Goal: Complete application form: Complete application form

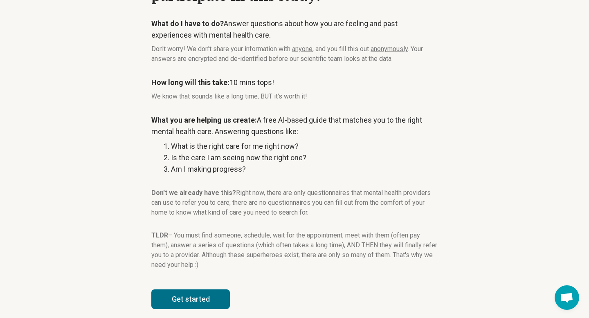
scroll to position [79, 0]
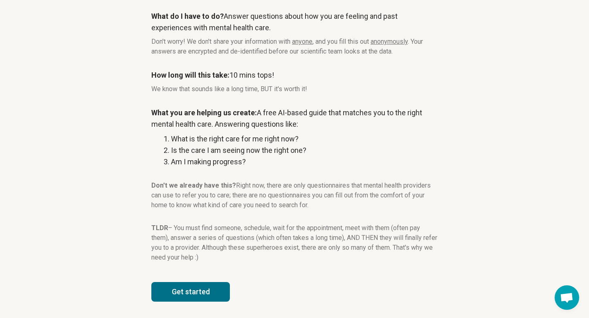
click at [197, 293] on button "Get started" at bounding box center [190, 292] width 78 height 20
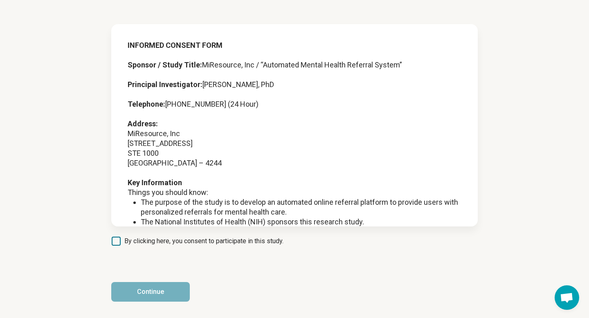
scroll to position [138, 0]
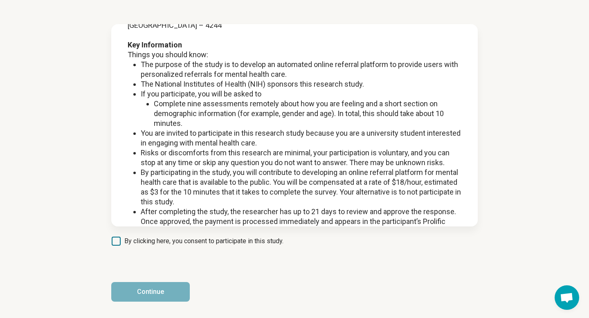
click at [120, 242] on icon at bounding box center [116, 241] width 9 height 9
click at [146, 293] on button "Continue" at bounding box center [150, 292] width 78 height 20
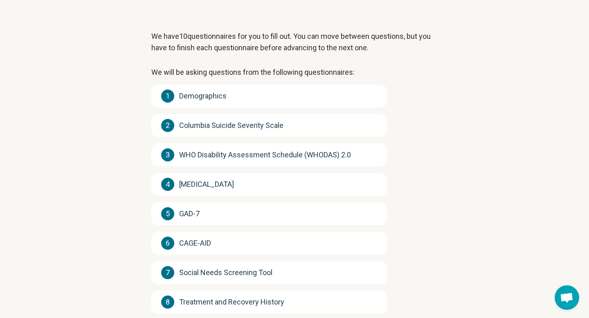
click at [138, 97] on article "We have 10 questionnaires for you to fill out. You can move between questions, …" at bounding box center [294, 209] width 312 height 437
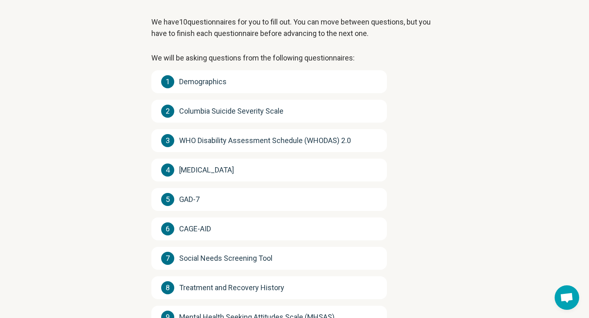
scroll to position [22, 0]
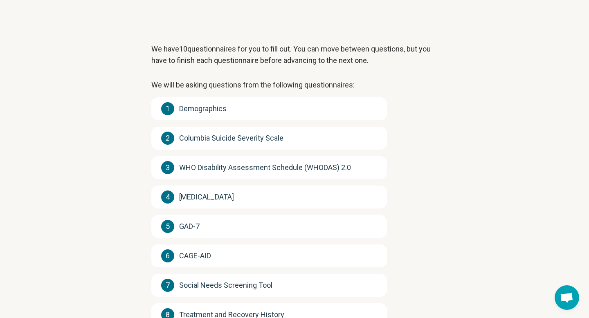
click at [233, 109] on div "1 Demographics" at bounding box center [268, 108] width 235 height 23
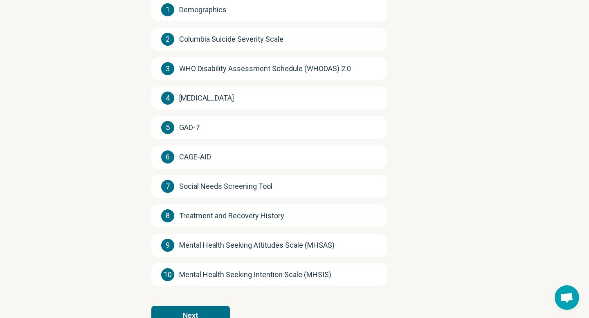
scroll to position [145, 0]
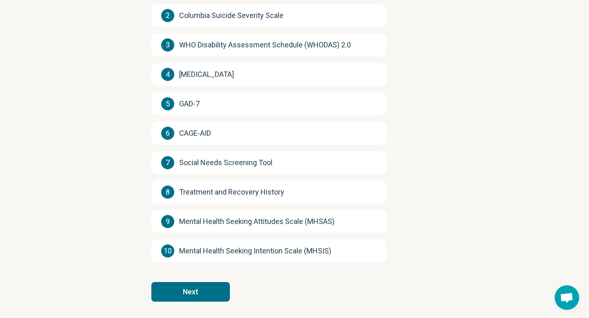
click at [189, 292] on button "Next" at bounding box center [190, 292] width 78 height 20
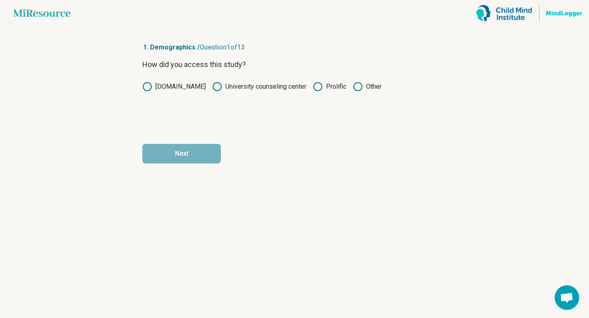
scroll to position [0, 0]
click at [321, 88] on label "Prolific" at bounding box center [330, 87] width 34 height 10
click at [192, 158] on button "Next" at bounding box center [181, 154] width 78 height 20
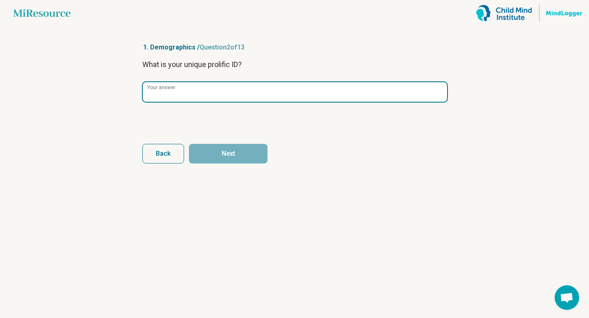
click at [187, 90] on input "Your answer" at bounding box center [295, 92] width 304 height 20
paste input "**********"
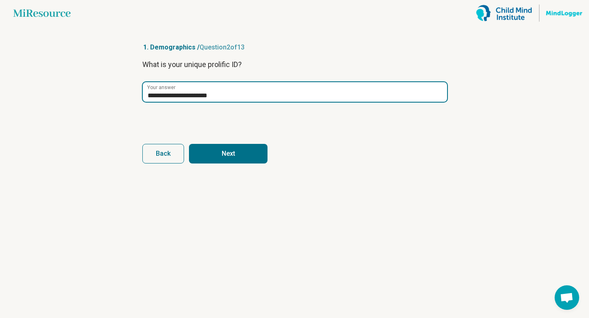
type input "**********"
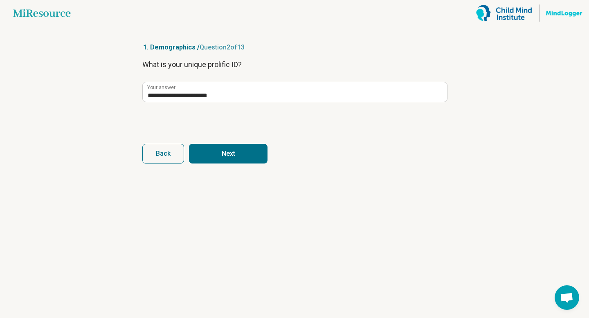
click at [221, 154] on button "Next" at bounding box center [228, 154] width 78 height 20
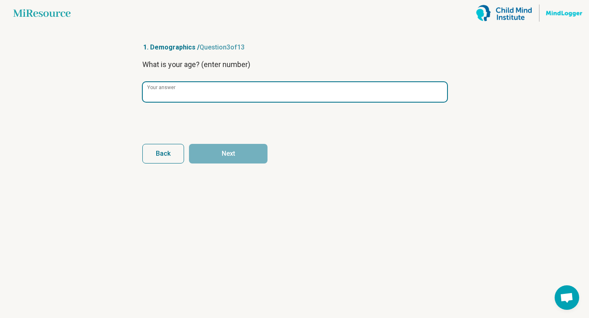
click at [206, 92] on input "Your answer" at bounding box center [295, 92] width 304 height 20
type input "**"
click button "Next" at bounding box center [228, 154] width 78 height 20
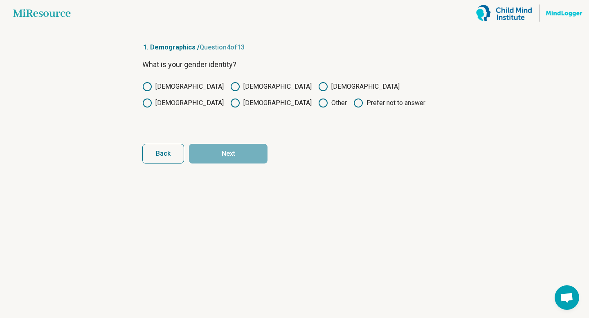
click at [230, 90] on label "[DEMOGRAPHIC_DATA]" at bounding box center [270, 87] width 81 height 10
click at [229, 152] on button "Next" at bounding box center [228, 154] width 78 height 20
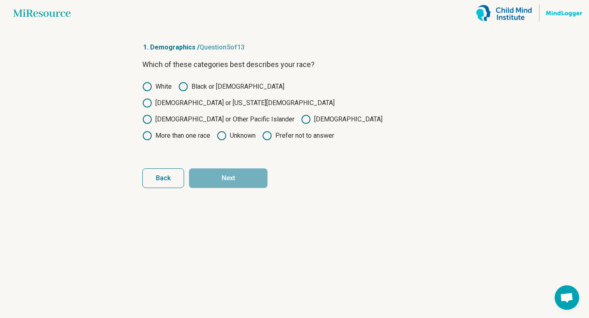
click at [255, 131] on label "Unknown" at bounding box center [236, 136] width 39 height 10
click at [242, 168] on button "Next" at bounding box center [228, 178] width 78 height 20
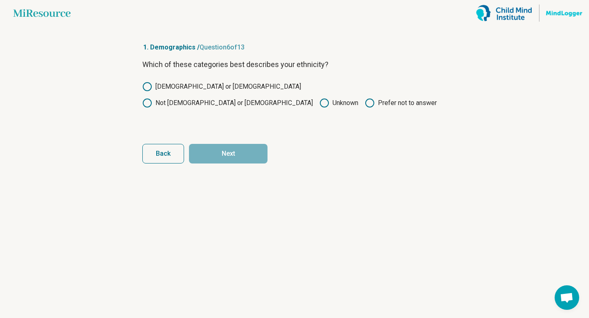
click at [184, 86] on label "[DEMOGRAPHIC_DATA] or [DEMOGRAPHIC_DATA]" at bounding box center [221, 87] width 159 height 10
click at [226, 154] on button "Next" at bounding box center [228, 154] width 78 height 20
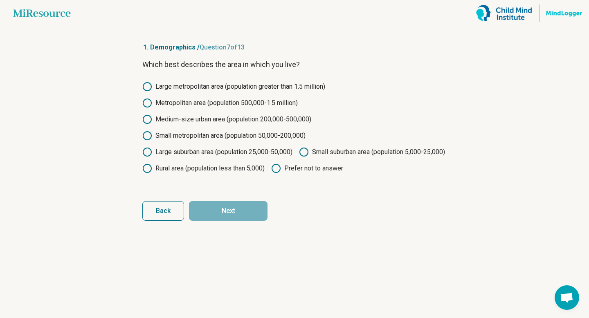
click at [198, 86] on label "Large metropolitan area (population greater than 1.5 million)" at bounding box center [233, 87] width 183 height 10
click at [242, 221] on button "Next" at bounding box center [228, 211] width 78 height 20
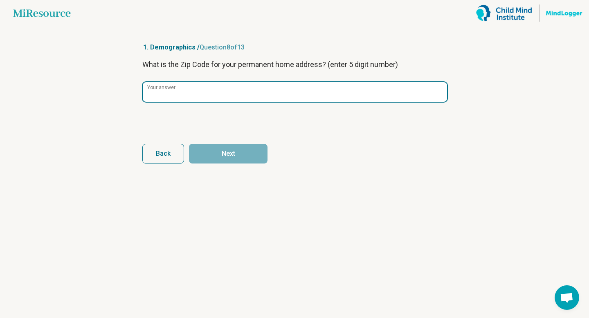
click at [244, 95] on input "Your answer" at bounding box center [295, 92] width 304 height 20
type input "*****"
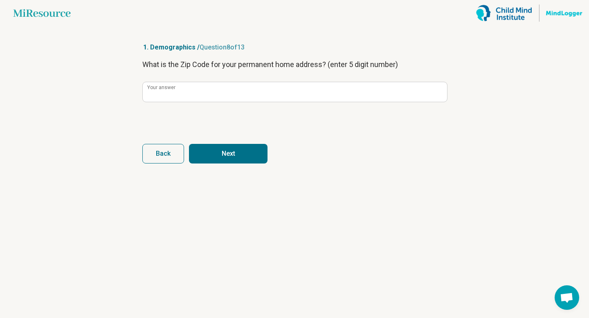
click at [256, 143] on form "What is the Zip Code for your permanent home address? (enter 5 digit number) **…" at bounding box center [294, 111] width 304 height 105
click at [249, 150] on button "Next" at bounding box center [228, 154] width 78 height 20
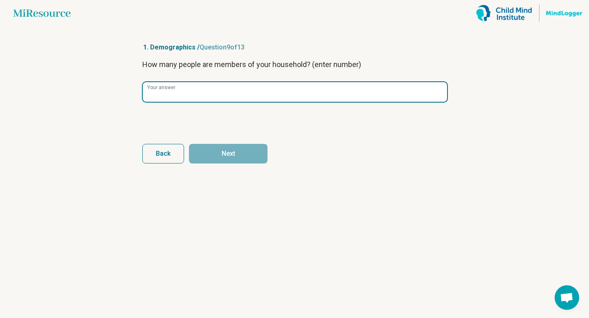
click at [236, 92] on input "Your answer" at bounding box center [295, 92] width 304 height 20
type input "*"
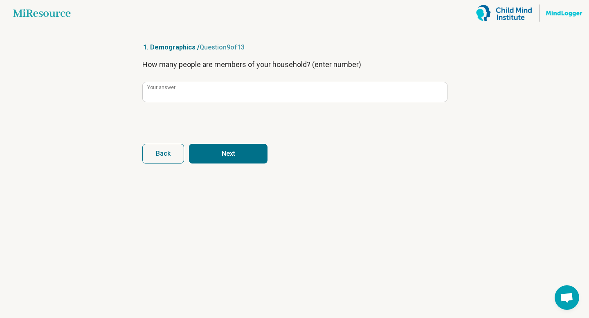
click at [229, 149] on button "Next" at bounding box center [228, 154] width 78 height 20
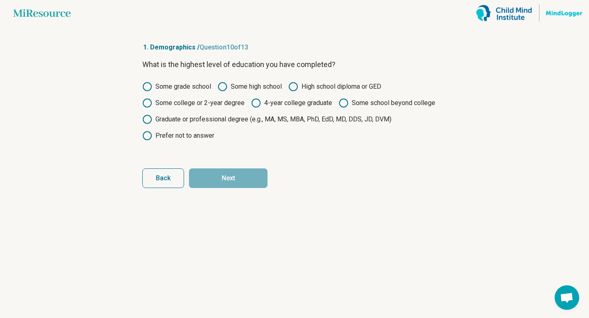
click at [217, 108] on div "Some grade school Some high school High school diploma or GED Some college or 2…" at bounding box center [294, 111] width 304 height 59
click at [217, 103] on label "Some college or 2-year degree" at bounding box center [193, 103] width 102 height 10
click at [214, 186] on button "Next" at bounding box center [228, 178] width 78 height 20
click at [181, 177] on button "Back" at bounding box center [163, 178] width 42 height 20
click at [226, 183] on button "Next" at bounding box center [228, 178] width 78 height 20
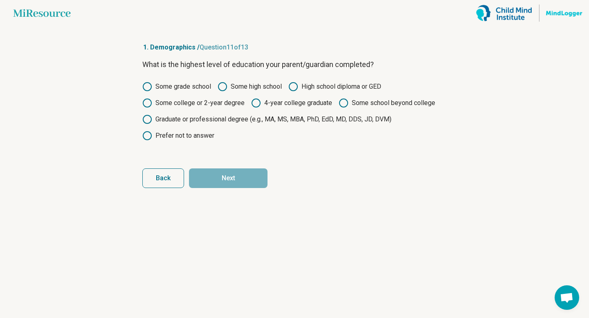
click at [252, 87] on label "Some high school" at bounding box center [249, 87] width 64 height 10
click at [242, 171] on button "Next" at bounding box center [228, 178] width 78 height 20
click at [307, 84] on label "High school diploma or GED" at bounding box center [334, 87] width 93 height 10
click at [214, 104] on label "Some college or 2-year degree" at bounding box center [193, 103] width 102 height 10
click at [207, 181] on button "Next" at bounding box center [228, 178] width 78 height 20
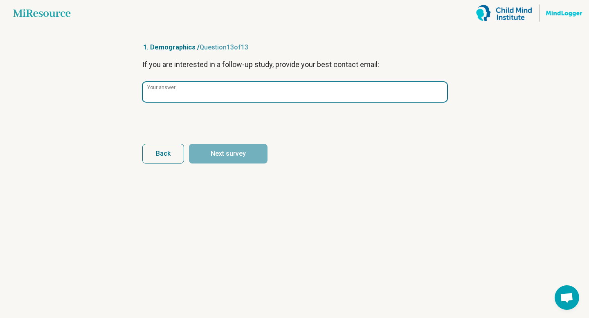
click at [205, 92] on input "Your answer" at bounding box center [295, 92] width 304 height 20
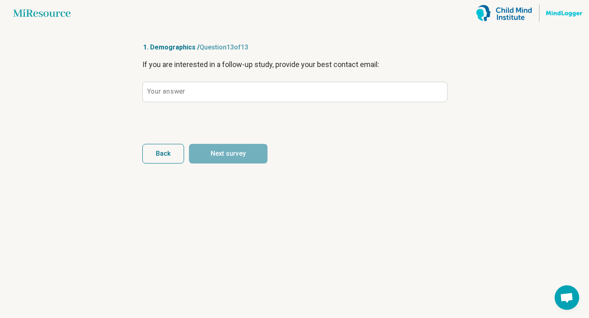
click at [171, 79] on div "If you are interested in a follow-up study, provide your best contact email: Yo…" at bounding box center [294, 93] width 304 height 69
click at [171, 91] on label "Your answer" at bounding box center [166, 91] width 38 height 7
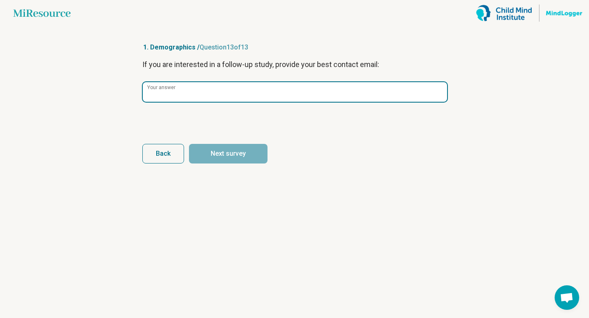
click at [171, 91] on input "Your answer" at bounding box center [295, 92] width 304 height 20
paste input "**********"
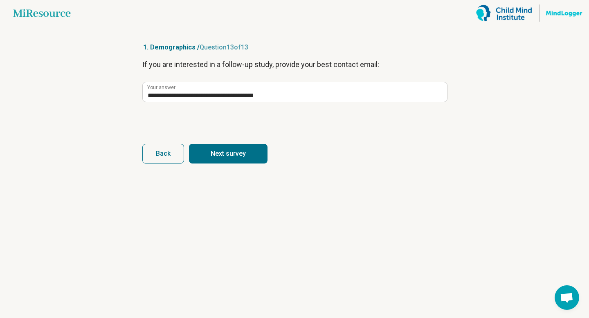
click at [213, 153] on button "Next survey" at bounding box center [228, 154] width 78 height 20
type input "**********"
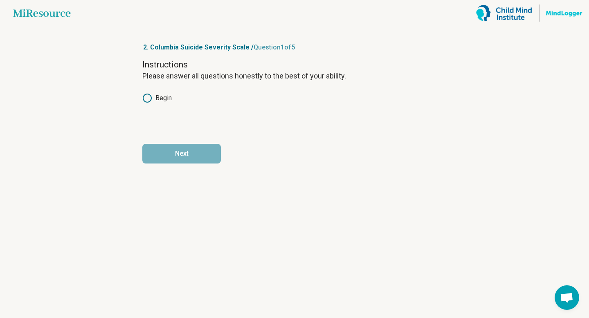
click at [157, 96] on label "Begin" at bounding box center [156, 98] width 29 height 10
click at [185, 151] on button "Next" at bounding box center [181, 154] width 78 height 20
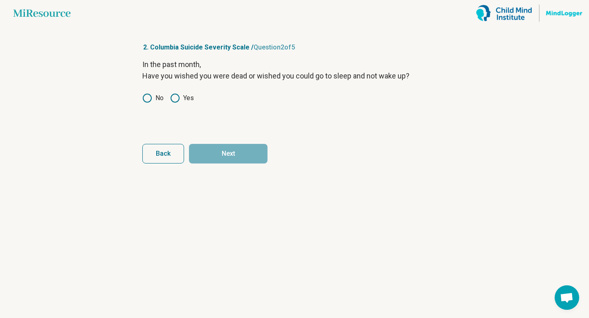
click at [177, 101] on icon at bounding box center [175, 98] width 10 height 10
click at [211, 149] on button "Next" at bounding box center [228, 154] width 78 height 20
click at [150, 96] on icon at bounding box center [147, 98] width 10 height 10
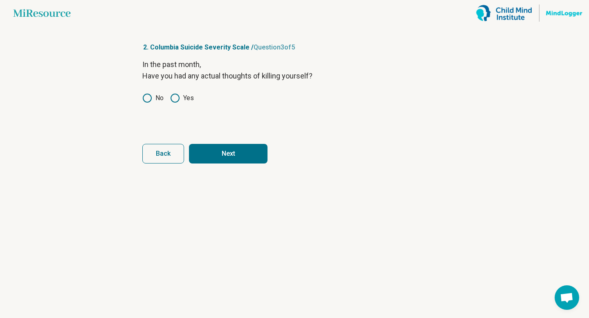
click at [235, 152] on button "Next" at bounding box center [228, 154] width 78 height 20
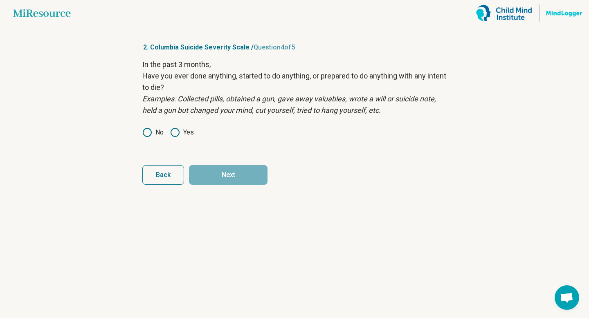
click at [179, 134] on circle at bounding box center [175, 132] width 8 height 8
click at [150, 132] on icon at bounding box center [147, 133] width 10 height 10
click at [209, 175] on button "Next" at bounding box center [228, 175] width 78 height 20
click at [179, 129] on icon at bounding box center [175, 133] width 10 height 10
click at [228, 171] on button "Next survey" at bounding box center [228, 175] width 78 height 20
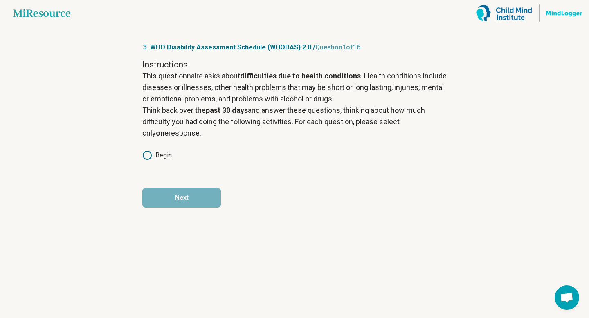
click at [117, 129] on main "Miresource logo 3. WHO Disability Assessment Schedule (WHODAS) 2.0 / Question 1…" at bounding box center [294, 159] width 589 height 318
click at [152, 157] on icon at bounding box center [147, 155] width 10 height 10
click at [203, 198] on button "Next" at bounding box center [181, 198] width 78 height 20
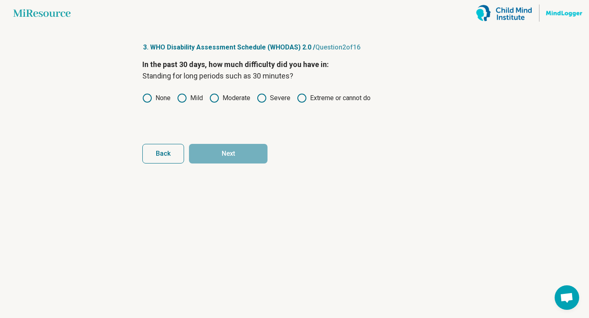
click at [186, 99] on circle at bounding box center [182, 98] width 8 height 8
click at [231, 150] on button "Next" at bounding box center [228, 154] width 78 height 20
click at [186, 99] on icon at bounding box center [182, 98] width 10 height 10
click at [217, 99] on icon at bounding box center [214, 98] width 10 height 10
click at [229, 151] on button "Next" at bounding box center [228, 154] width 78 height 20
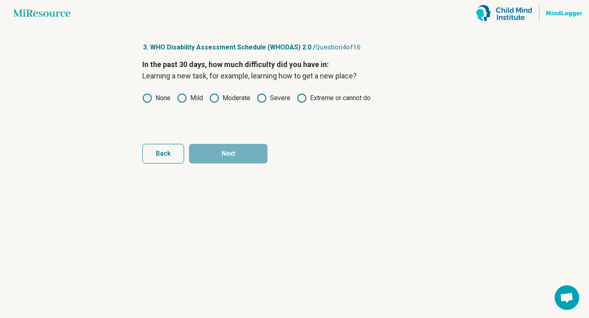
click at [184, 96] on icon at bounding box center [182, 98] width 10 height 10
click at [209, 145] on button "Next" at bounding box center [228, 154] width 78 height 20
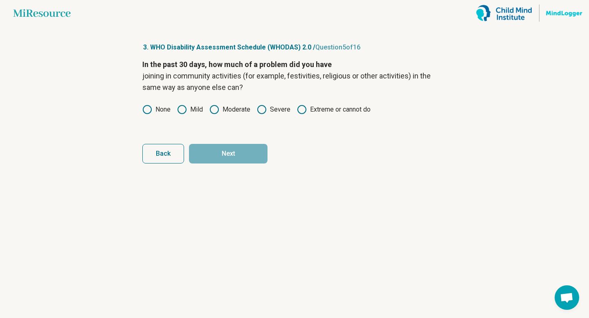
click at [184, 115] on div "In the past 30 days, how much of a problem did you have joining in community ac…" at bounding box center [294, 93] width 304 height 69
click at [183, 111] on icon at bounding box center [182, 110] width 10 height 10
click at [213, 147] on button "Next" at bounding box center [228, 154] width 78 height 20
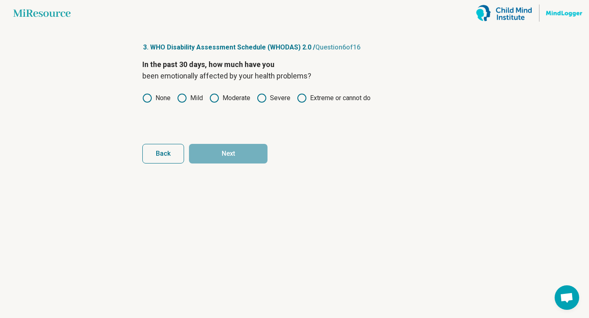
click at [185, 96] on icon at bounding box center [182, 98] width 10 height 10
click at [229, 160] on button "Next" at bounding box center [228, 154] width 78 height 20
click at [185, 99] on icon at bounding box center [182, 98] width 10 height 10
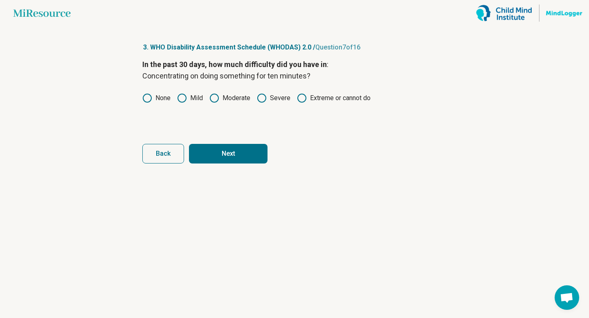
click at [215, 146] on button "Next" at bounding box center [228, 154] width 78 height 20
click at [153, 99] on label "None" at bounding box center [156, 98] width 28 height 10
click at [235, 155] on button "Next" at bounding box center [228, 154] width 78 height 20
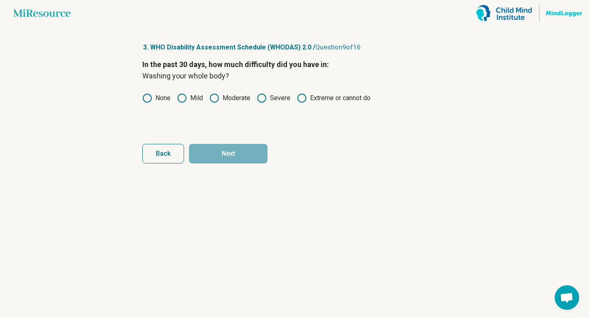
click at [152, 102] on label "None" at bounding box center [156, 98] width 28 height 10
click at [227, 156] on button "Next" at bounding box center [228, 154] width 78 height 20
click at [185, 100] on icon at bounding box center [182, 98] width 10 height 10
click at [218, 148] on button "Next" at bounding box center [228, 154] width 78 height 20
click at [183, 98] on icon at bounding box center [182, 98] width 10 height 10
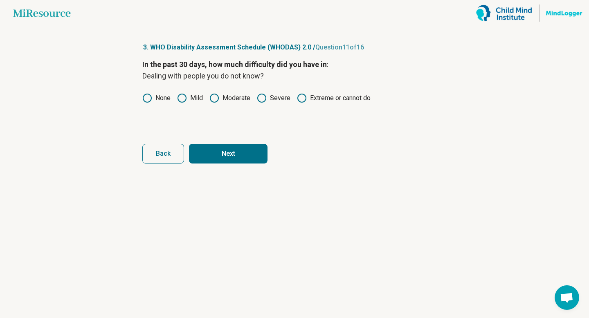
click at [210, 158] on button "Next" at bounding box center [228, 154] width 78 height 20
click at [231, 100] on label "Moderate" at bounding box center [229, 98] width 41 height 10
click at [223, 152] on button "Next" at bounding box center [228, 154] width 78 height 20
click at [188, 99] on label "Mild" at bounding box center [190, 98] width 26 height 10
click at [220, 151] on button "Next" at bounding box center [228, 154] width 78 height 20
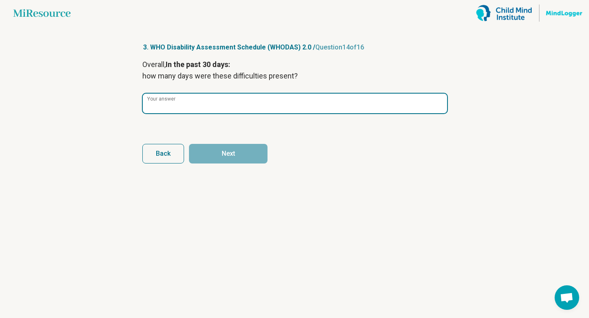
click at [199, 109] on input "Your answer" at bounding box center [295, 104] width 304 height 20
type input "**"
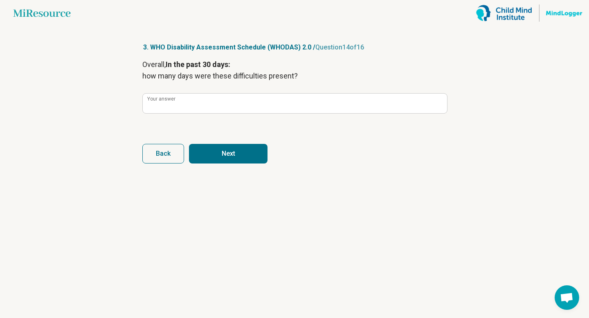
click at [246, 155] on button "Next" at bounding box center [228, 154] width 78 height 20
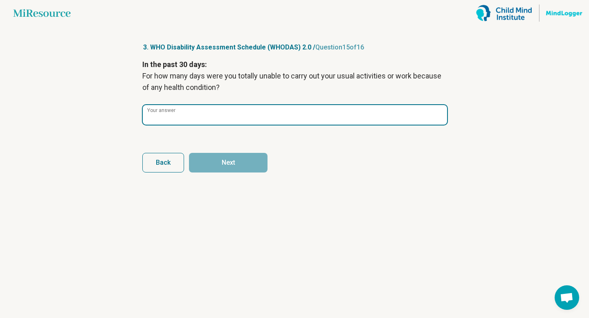
click at [211, 118] on input "Your answer" at bounding box center [295, 115] width 304 height 20
type input "*"
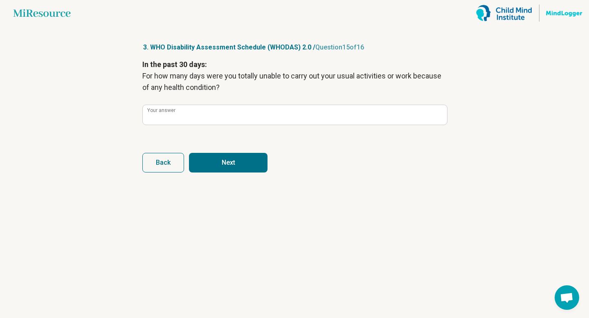
click at [224, 162] on button "Next" at bounding box center [228, 163] width 78 height 20
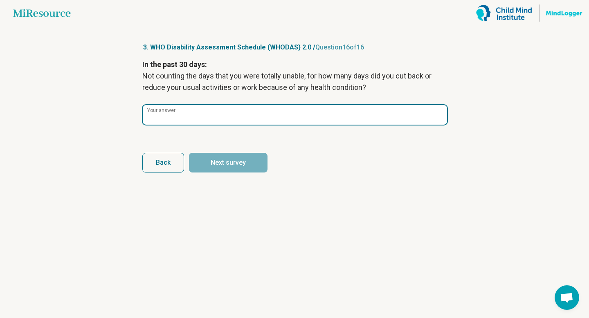
click at [227, 119] on input "Your answer" at bounding box center [295, 115] width 304 height 20
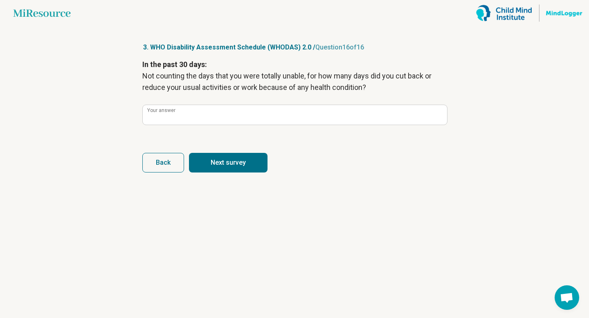
click at [233, 167] on button "Next survey" at bounding box center [228, 163] width 78 height 20
type input "*"
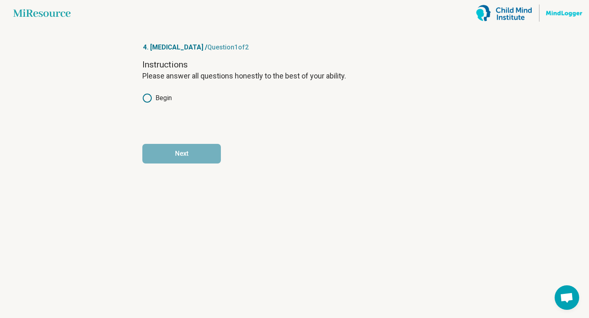
click at [143, 96] on icon at bounding box center [147, 98] width 10 height 10
click at [189, 152] on button "Next" at bounding box center [181, 154] width 78 height 20
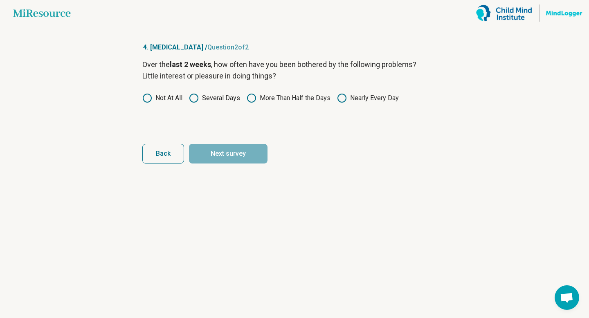
click at [195, 98] on icon at bounding box center [194, 98] width 10 height 10
click at [212, 154] on button "Next survey" at bounding box center [228, 154] width 78 height 20
click at [204, 99] on label "Several Days" at bounding box center [214, 98] width 51 height 10
click at [220, 159] on button "Next survey" at bounding box center [228, 154] width 78 height 20
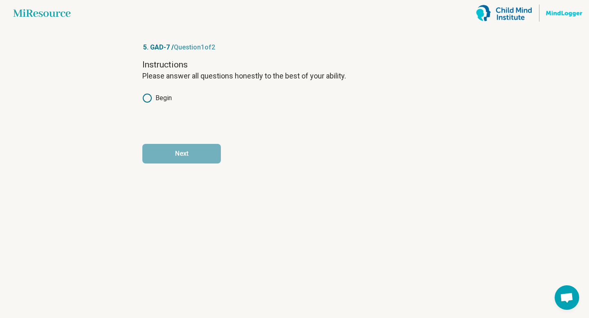
click at [147, 102] on circle at bounding box center [147, 98] width 8 height 8
click at [173, 150] on button "Next" at bounding box center [181, 154] width 78 height 20
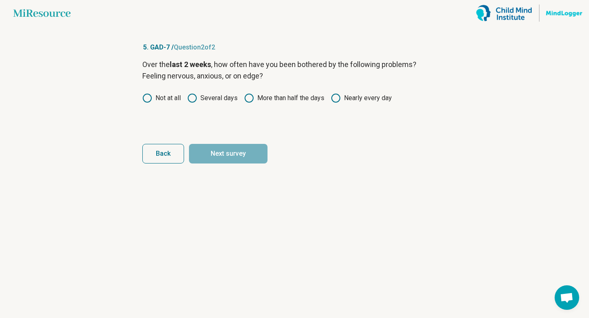
click at [209, 98] on label "Several days" at bounding box center [212, 98] width 50 height 10
click at [225, 161] on button "Next survey" at bounding box center [228, 154] width 78 height 20
click at [172, 100] on label "Not at all" at bounding box center [161, 98] width 38 height 10
click at [197, 100] on icon at bounding box center [192, 98] width 10 height 10
click at [208, 158] on button "Next survey" at bounding box center [228, 154] width 78 height 20
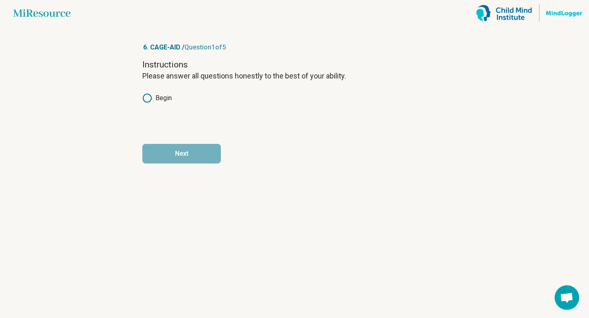
click at [147, 99] on icon at bounding box center [147, 98] width 10 height 10
click at [186, 151] on button "Next" at bounding box center [181, 154] width 78 height 20
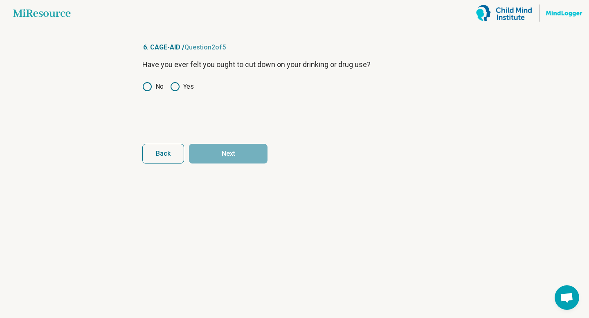
click at [152, 88] on label "No" at bounding box center [152, 87] width 21 height 10
click at [222, 141] on form "Have you ever felt you ought to cut down on your drinking or drug use? No Yes B…" at bounding box center [294, 111] width 304 height 105
click at [220, 152] on button "Next" at bounding box center [228, 154] width 78 height 20
click at [149, 90] on circle at bounding box center [147, 87] width 8 height 8
click at [226, 144] on button "Next" at bounding box center [228, 154] width 78 height 20
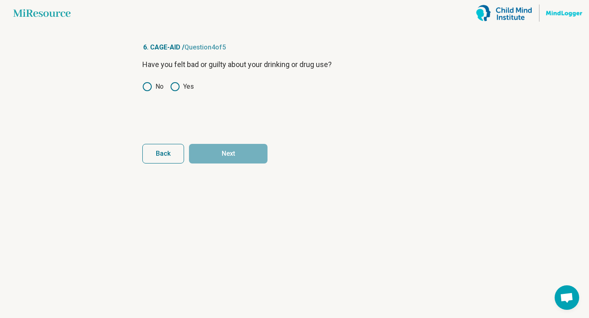
click at [152, 87] on icon at bounding box center [147, 87] width 10 height 10
click at [246, 152] on button "Next" at bounding box center [228, 154] width 78 height 20
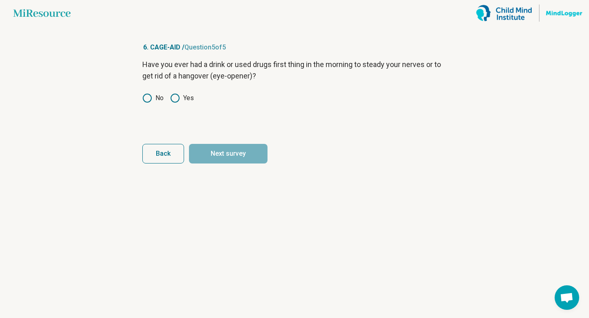
click at [152, 100] on label "No" at bounding box center [152, 98] width 21 height 10
click at [253, 156] on button "Next survey" at bounding box center [228, 154] width 78 height 20
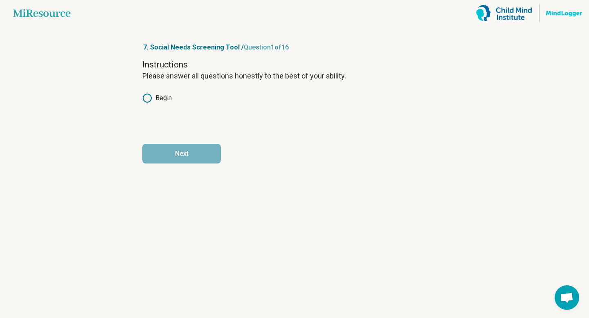
click at [155, 98] on label "Begin" at bounding box center [156, 98] width 29 height 10
click at [190, 154] on button "Next" at bounding box center [181, 154] width 78 height 20
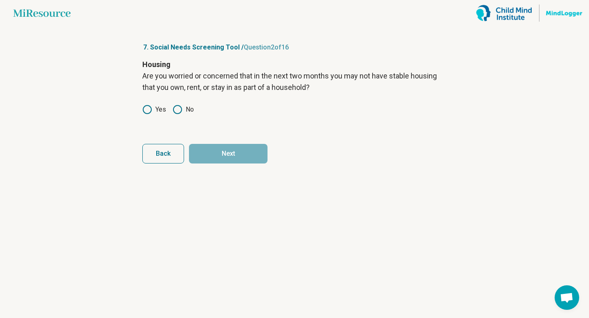
click at [177, 109] on icon at bounding box center [178, 110] width 10 height 10
click at [216, 145] on button "Next" at bounding box center [228, 154] width 78 height 20
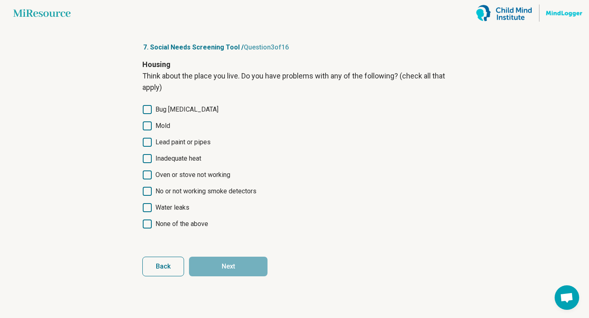
click at [147, 126] on icon at bounding box center [147, 125] width 9 height 9
click at [146, 108] on icon at bounding box center [147, 109] width 9 height 9
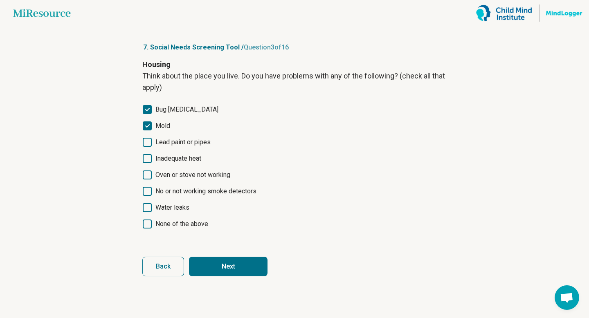
click at [225, 273] on button "Next" at bounding box center [228, 267] width 78 height 20
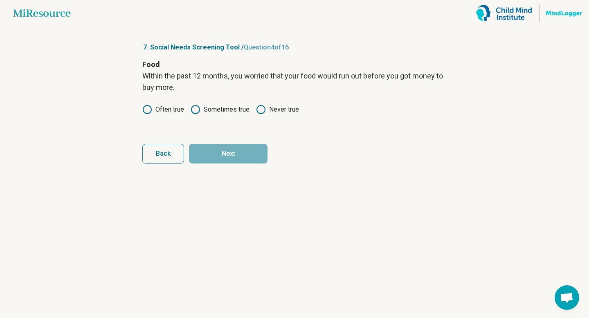
click at [212, 110] on label "Sometimes true" at bounding box center [219, 110] width 59 height 10
click at [266, 114] on div "Food Within the past 12 months, you worried that your food would run out before…" at bounding box center [294, 93] width 304 height 69
click at [265, 110] on circle at bounding box center [261, 109] width 8 height 8
click at [240, 155] on button "Next" at bounding box center [228, 154] width 78 height 20
click at [261, 110] on icon at bounding box center [261, 110] width 10 height 10
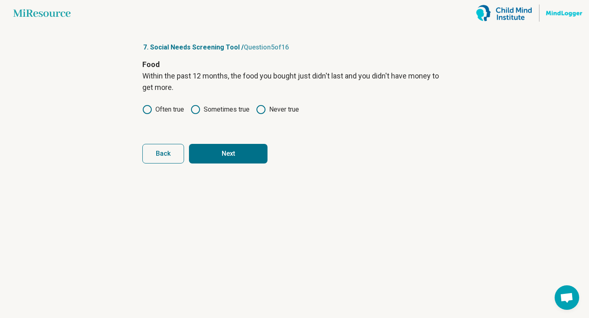
click at [241, 158] on button "Next" at bounding box center [228, 154] width 78 height 20
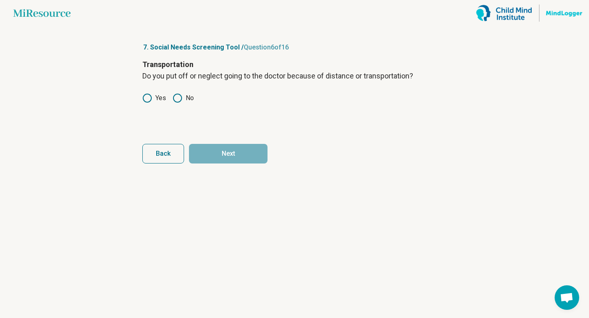
click at [176, 95] on icon at bounding box center [178, 98] width 10 height 10
click at [223, 147] on button "Next" at bounding box center [228, 154] width 78 height 20
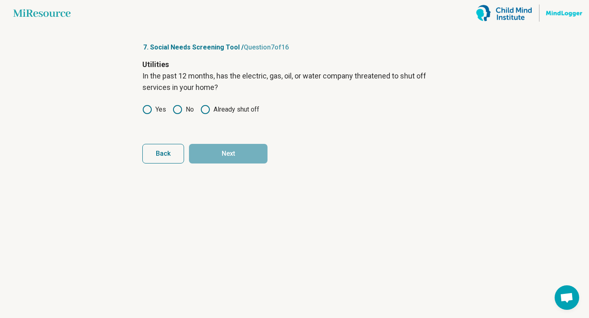
click at [180, 106] on circle at bounding box center [177, 109] width 8 height 8
click at [236, 161] on button "Next" at bounding box center [228, 154] width 78 height 20
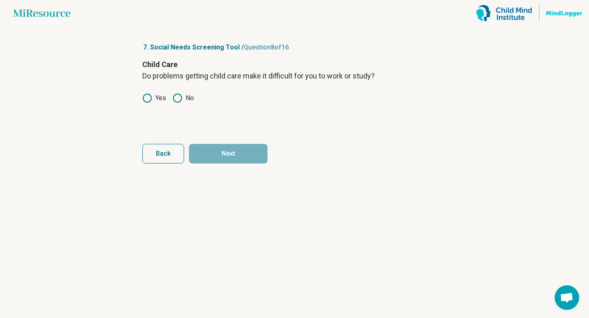
click at [182, 98] on label "No" at bounding box center [183, 98] width 21 height 10
click at [240, 161] on button "Next" at bounding box center [228, 154] width 78 height 20
click at [181, 97] on icon at bounding box center [178, 98] width 10 height 10
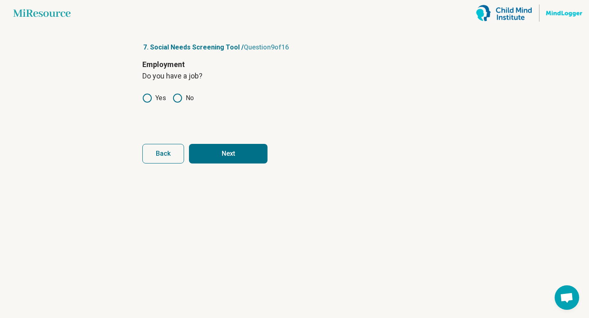
click at [222, 160] on button "Next" at bounding box center [228, 154] width 78 height 20
click at [147, 96] on icon at bounding box center [147, 98] width 10 height 10
click at [234, 161] on button "Next" at bounding box center [228, 154] width 78 height 20
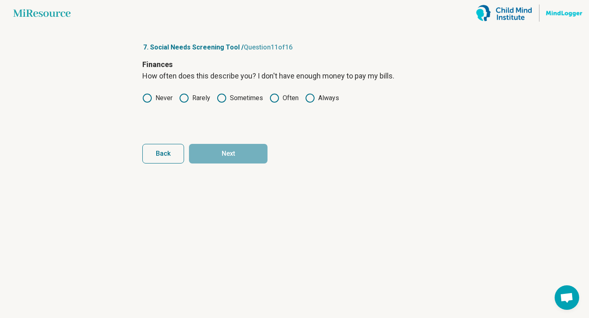
click at [236, 98] on label "Sometimes" at bounding box center [240, 98] width 46 height 10
click at [243, 159] on button "Next" at bounding box center [228, 154] width 78 height 20
click at [186, 96] on icon at bounding box center [184, 98] width 10 height 10
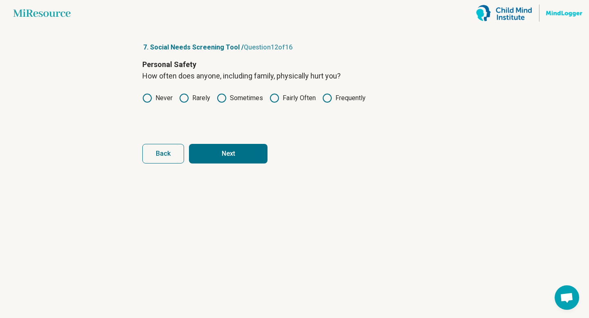
click at [222, 141] on form "Personal Safety How often does anyone, including family, physically hurt you? N…" at bounding box center [294, 111] width 304 height 105
click at [226, 156] on button "Next" at bounding box center [228, 154] width 78 height 20
click at [193, 100] on label "Rarely" at bounding box center [194, 98] width 31 height 10
click at [224, 104] on div "Personal Safety How often does anyone, including family, insult or talk down to…" at bounding box center [294, 93] width 304 height 69
click at [224, 98] on icon at bounding box center [222, 98] width 10 height 10
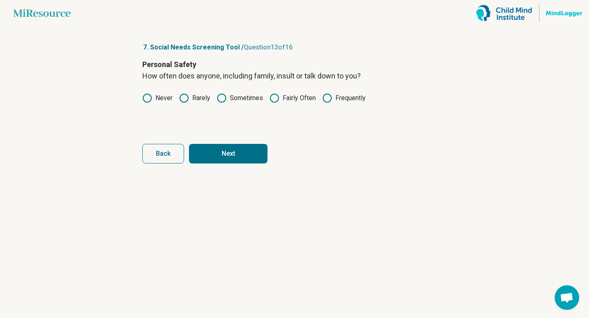
click at [225, 156] on button "Next" at bounding box center [228, 154] width 78 height 20
click at [185, 101] on circle at bounding box center [184, 98] width 8 height 8
click at [221, 161] on button "Next" at bounding box center [228, 154] width 78 height 20
click at [222, 98] on icon at bounding box center [222, 98] width 10 height 10
click at [229, 159] on button "Next" at bounding box center [228, 154] width 78 height 20
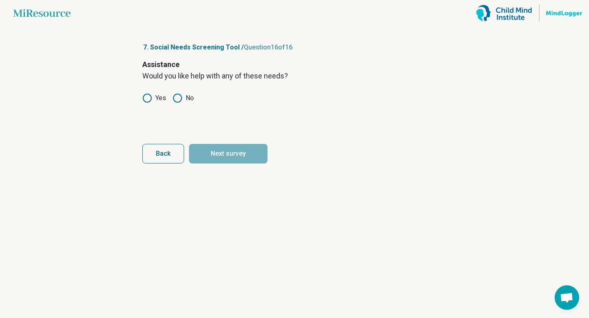
click at [178, 98] on icon at bounding box center [178, 98] width 10 height 10
click at [221, 156] on button "Next survey" at bounding box center [228, 154] width 78 height 20
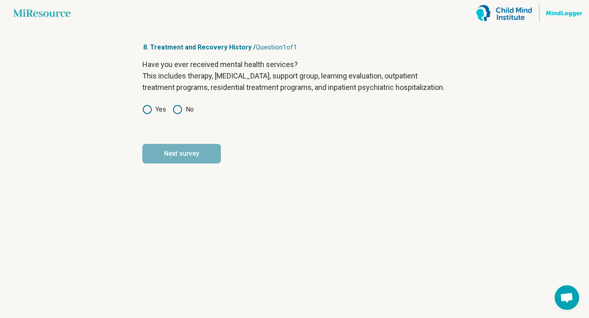
click at [151, 114] on icon at bounding box center [147, 110] width 10 height 10
click at [173, 175] on article "8. Treatment and Recovery History / Question 1 of 1 Have you ever received ment…" at bounding box center [294, 172] width 330 height 292
click at [173, 164] on button "Next survey" at bounding box center [181, 154] width 78 height 20
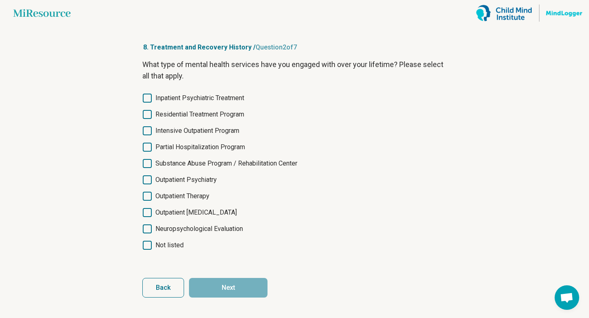
click at [116, 83] on main "Miresource logo 8. Treatment and Recovery History / Question 2 of 7 What type o…" at bounding box center [294, 159] width 589 height 318
click at [148, 199] on icon at bounding box center [147, 196] width 9 height 9
click at [150, 215] on icon at bounding box center [147, 212] width 9 height 9
click at [224, 287] on button "Next" at bounding box center [228, 288] width 78 height 20
click at [149, 244] on icon at bounding box center [147, 245] width 9 height 9
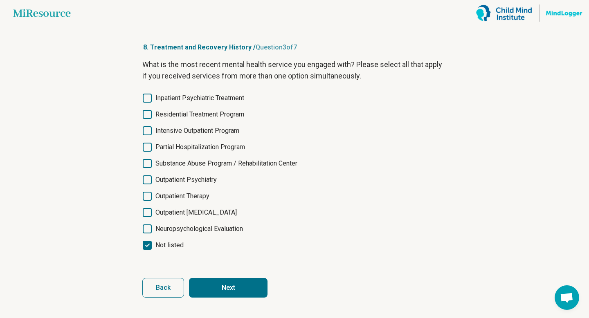
click at [229, 289] on button "Next" at bounding box center [228, 288] width 78 height 20
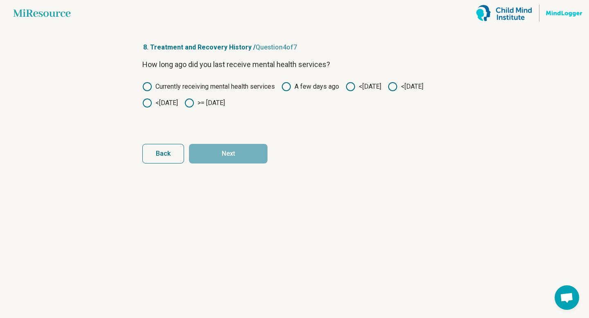
click at [194, 104] on icon at bounding box center [189, 103] width 10 height 10
click at [250, 155] on button "Next" at bounding box center [228, 154] width 78 height 20
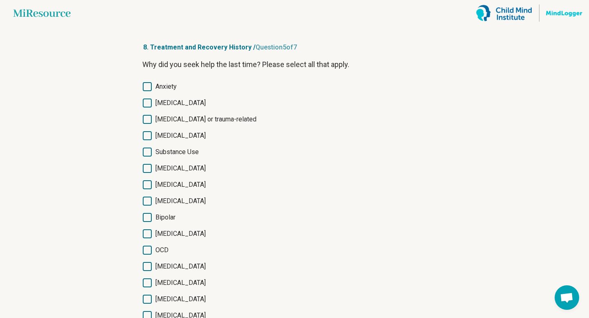
click at [149, 104] on icon at bounding box center [147, 103] width 9 height 9
click at [148, 87] on icon at bounding box center [147, 86] width 9 height 9
click at [149, 170] on icon at bounding box center [147, 168] width 9 height 9
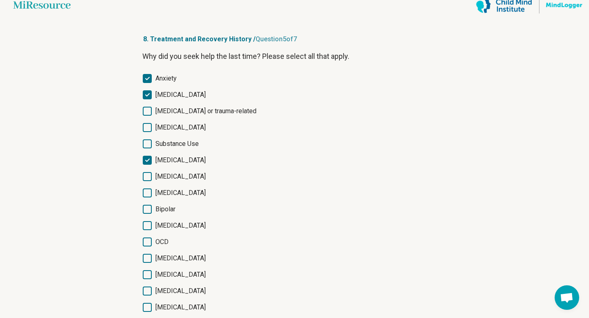
scroll to position [18, 0]
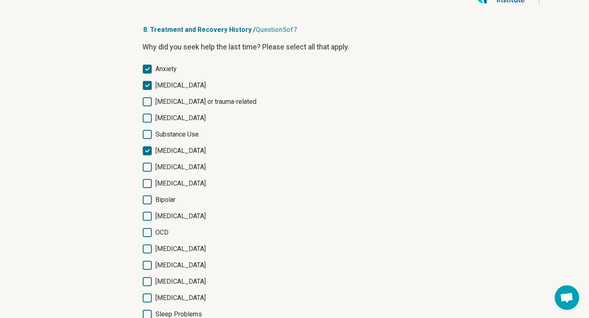
click at [146, 135] on icon at bounding box center [147, 134] width 9 height 9
click at [148, 170] on icon at bounding box center [147, 167] width 9 height 9
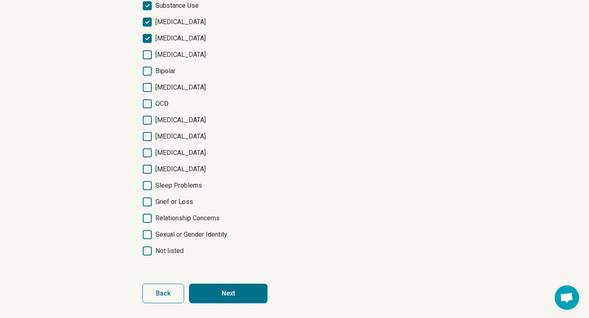
scroll to position [148, 0]
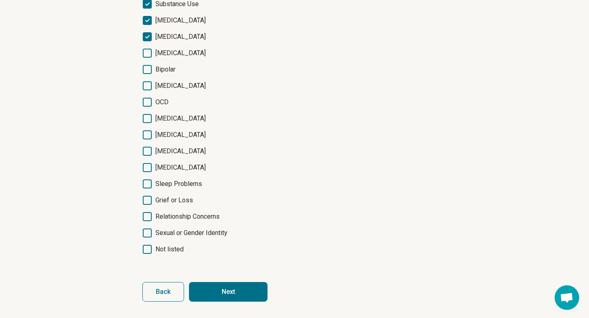
click at [222, 292] on button "Next" at bounding box center [228, 292] width 78 height 20
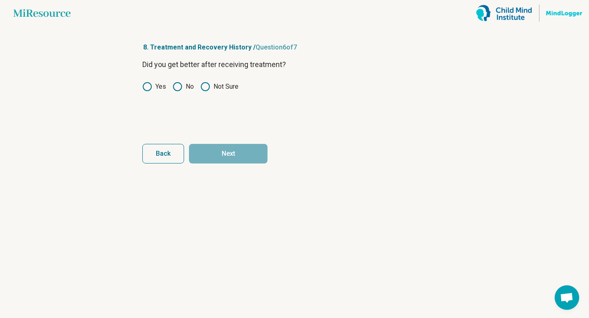
click at [149, 86] on icon at bounding box center [147, 87] width 10 height 10
click at [210, 82] on icon at bounding box center [205, 87] width 10 height 10
click at [229, 157] on button "Next" at bounding box center [228, 154] width 78 height 20
click at [179, 87] on icon at bounding box center [178, 87] width 10 height 10
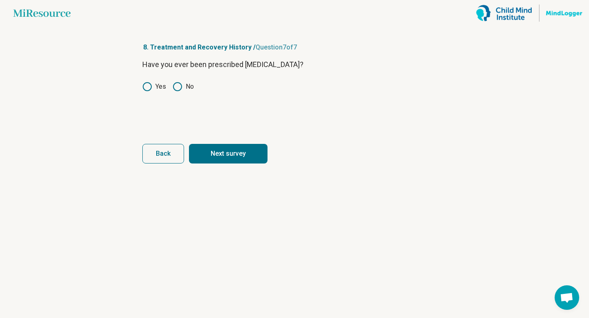
click at [217, 146] on button "Next survey" at bounding box center [228, 154] width 78 height 20
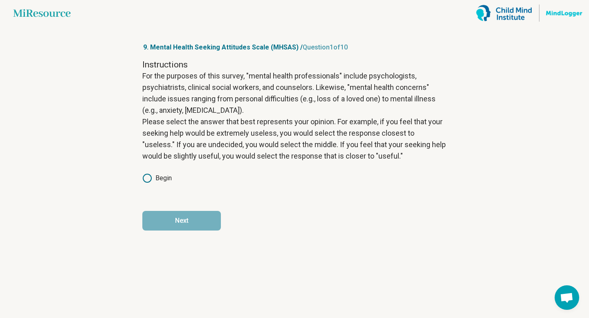
click at [148, 179] on icon at bounding box center [147, 178] width 10 height 10
click at [175, 220] on button "Next" at bounding box center [181, 221] width 78 height 20
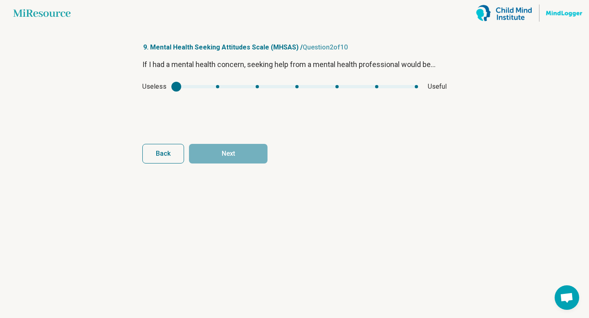
click at [314, 87] on div "mhsas1" at bounding box center [297, 86] width 242 height 3
type input "*"
click at [341, 86] on div "mhsas1" at bounding box center [297, 86] width 242 height 3
click at [241, 156] on button "Next" at bounding box center [228, 154] width 78 height 20
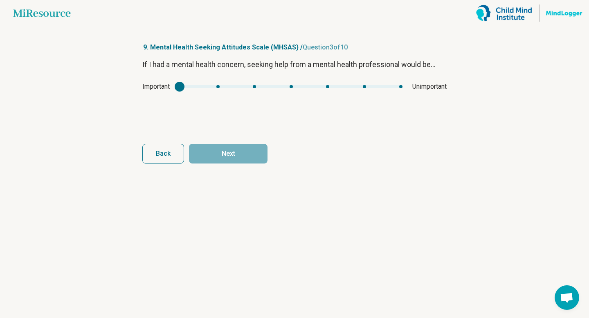
click at [338, 87] on div "mhsas2" at bounding box center [290, 86] width 223 height 3
type input "*"
click at [205, 87] on div "mhsas2" at bounding box center [290, 86] width 223 height 3
click at [203, 87] on div "mhsas2" at bounding box center [290, 86] width 223 height 3
click at [201, 87] on div "mhsas2" at bounding box center [290, 86] width 223 height 3
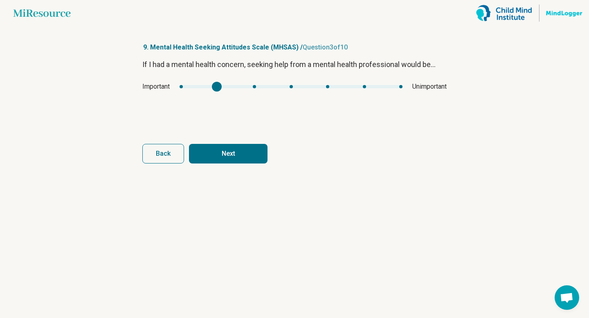
click at [217, 157] on button "Next" at bounding box center [228, 154] width 78 height 20
click at [343, 88] on div "mhsas3" at bounding box center [297, 86] width 235 height 3
type input "*"
click at [359, 88] on div "mhsas3" at bounding box center [297, 86] width 235 height 3
click at [239, 154] on button "Next" at bounding box center [228, 154] width 78 height 20
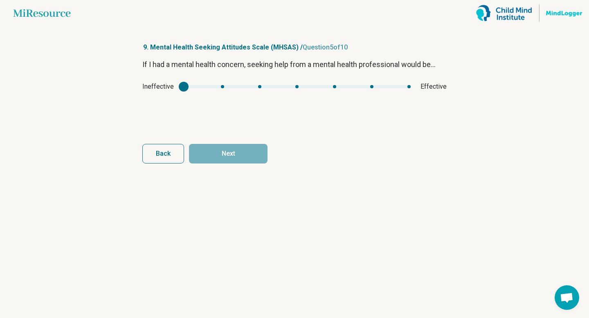
type input "*"
click at [374, 87] on div "mhsas4" at bounding box center [297, 86] width 227 height 3
click at [250, 148] on button "Next" at bounding box center [228, 154] width 78 height 20
click at [168, 86] on div "mhsas5" at bounding box center [167, 87] width 10 height 10
click at [195, 87] on div "mhsas5" at bounding box center [296, 86] width 258 height 3
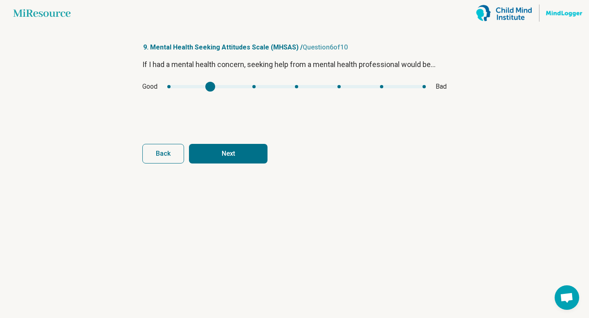
type input "*"
click at [173, 85] on div "mhsas5" at bounding box center [296, 86] width 258 height 3
click at [218, 141] on form "If I had a mental health concern, seeking help from a mental health professiona…" at bounding box center [294, 111] width 304 height 105
click at [221, 153] on button "Next" at bounding box center [228, 154] width 78 height 20
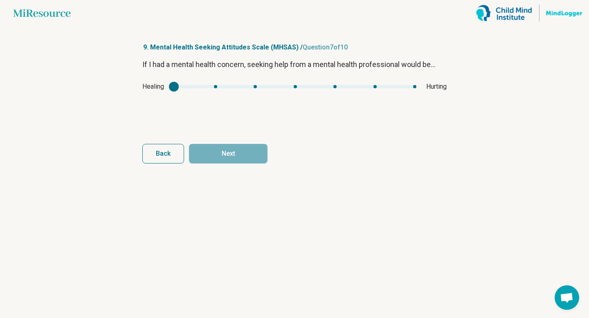
click at [204, 86] on div "mhsas6" at bounding box center [295, 86] width 242 height 3
click at [167, 86] on div "Healing Hurting" at bounding box center [294, 87] width 304 height 10
type input "*"
click at [176, 87] on div "mhsas6" at bounding box center [295, 86] width 242 height 3
click at [226, 159] on button "Next" at bounding box center [228, 154] width 78 height 20
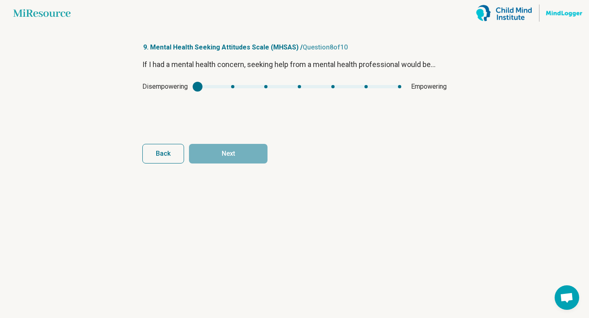
type input "*"
click at [367, 85] on div "mhsas7" at bounding box center [299, 86] width 204 height 3
click at [246, 146] on button "Next" at bounding box center [228, 154] width 78 height 20
click at [199, 87] on div "mhsas8" at bounding box center [291, 86] width 220 height 3
click at [194, 85] on div "mhsas8" at bounding box center [291, 86] width 220 height 3
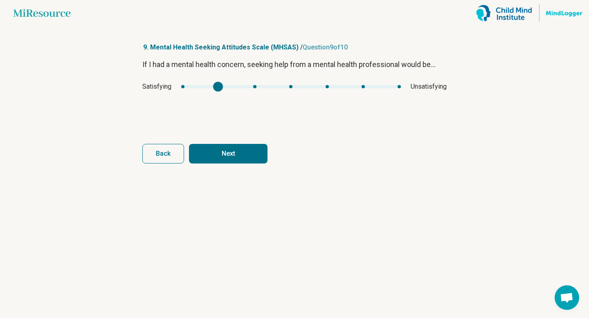
click at [219, 85] on div "mhsas8" at bounding box center [291, 86] width 220 height 3
click at [178, 84] on div "Satisfying Unsatisfying" at bounding box center [294, 87] width 304 height 10
type input "*"
click at [183, 85] on div "mhsas8" at bounding box center [291, 86] width 220 height 3
click at [217, 151] on button "Next" at bounding box center [228, 154] width 78 height 20
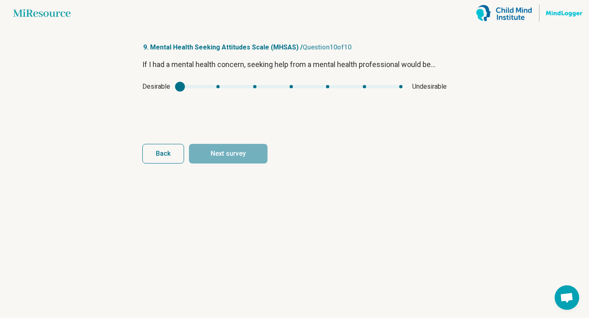
click at [190, 86] on div "mhsas9" at bounding box center [291, 86] width 222 height 3
click at [177, 86] on div "mhsas9" at bounding box center [180, 87] width 10 height 10
click at [212, 86] on div "mhsas9" at bounding box center [291, 86] width 222 height 3
type input "*"
click at [184, 85] on div "mhsas9" at bounding box center [291, 86] width 222 height 3
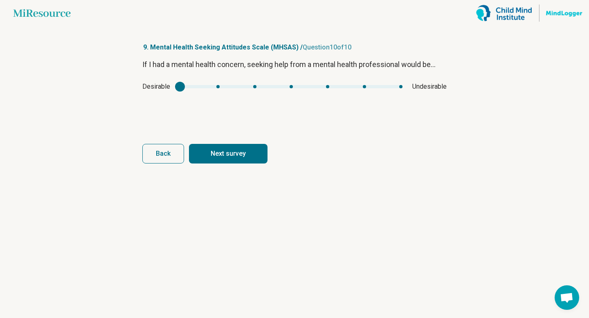
click at [226, 151] on button "Next survey" at bounding box center [228, 154] width 78 height 20
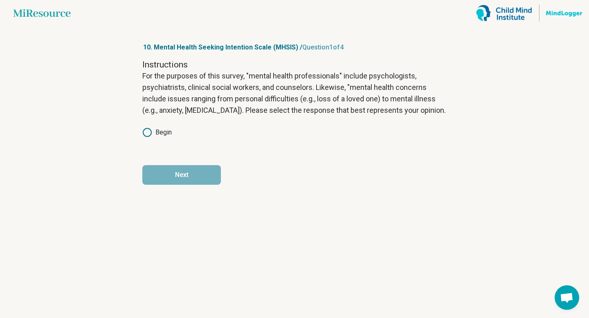
click at [155, 130] on label "Begin" at bounding box center [156, 133] width 29 height 10
click at [190, 179] on button "Next" at bounding box center [181, 175] width 78 height 20
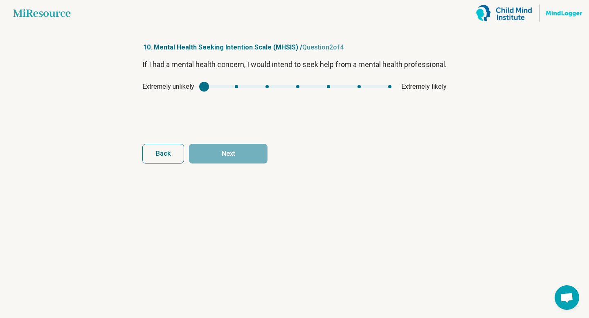
type input "*"
click at [326, 88] on div "mhsis1" at bounding box center [297, 86] width 187 height 3
click at [247, 155] on button "Next" at bounding box center [228, 154] width 78 height 20
click at [323, 84] on div "Definitely false Definitely true" at bounding box center [294, 87] width 304 height 10
type input "*"
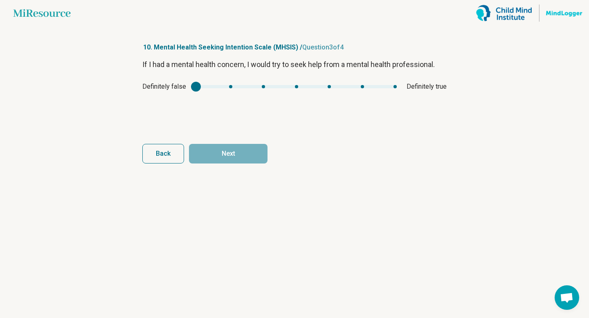
click at [328, 87] on div "mhsis2" at bounding box center [296, 86] width 201 height 3
click at [237, 149] on button "Next" at bounding box center [228, 154] width 78 height 20
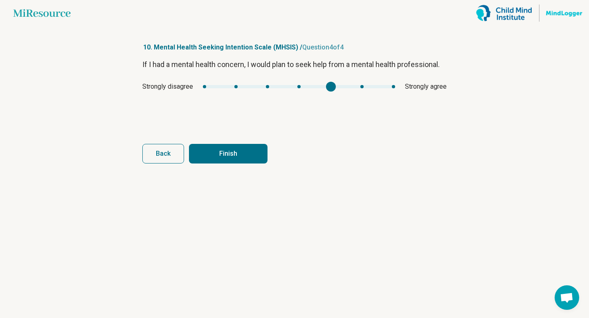
click at [335, 86] on div "mhsis3" at bounding box center [299, 86] width 192 height 3
click at [237, 150] on button "Finish" at bounding box center [228, 154] width 78 height 20
type input "*"
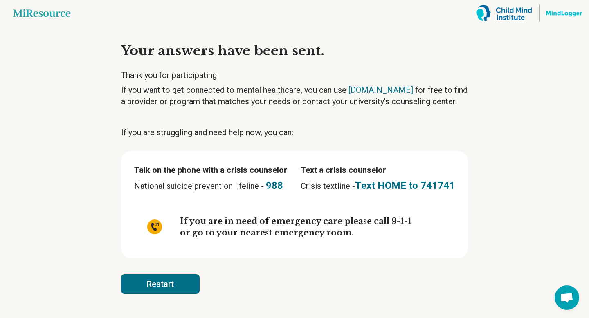
click at [131, 114] on article "Your answers have been sent. Thank you for participating! If you want to get co…" at bounding box center [294, 172] width 373 height 292
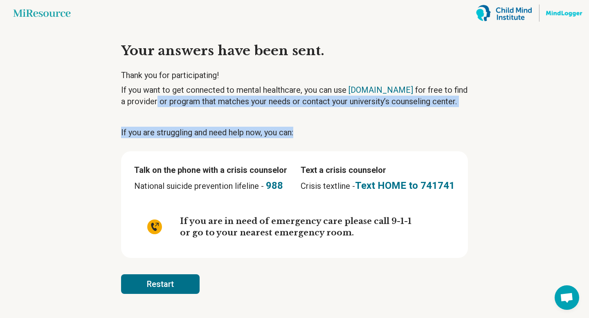
drag, startPoint x: 302, startPoint y: 134, endPoint x: 157, endPoint y: 101, distance: 148.4
click at [157, 101] on article "Your answers have been sent. Thank you for participating! If you want to get co…" at bounding box center [294, 172] width 373 height 292
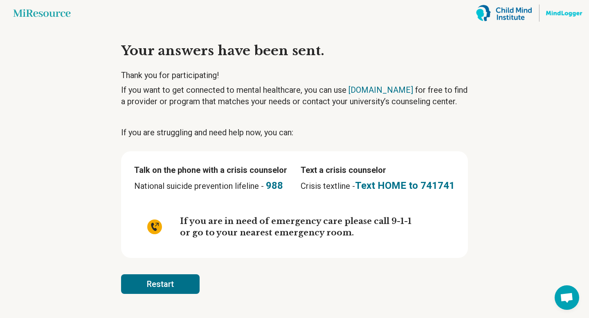
click at [167, 102] on p "If you want to get connected to mental healthcare, you can use [DOMAIN_NAME] fo…" at bounding box center [294, 95] width 347 height 23
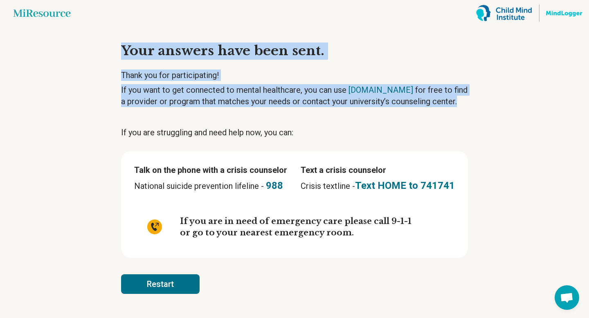
drag, startPoint x: 462, startPoint y: 105, endPoint x: 112, endPoint y: 45, distance: 355.3
click at [112, 45] on article "Your answers have been sent. Thank you for participating! If you want to get co…" at bounding box center [294, 172] width 373 height 292
copy article "Your answers have been sent. Thank you for participating! If you want to get co…"
click at [190, 287] on button "Restart" at bounding box center [160, 284] width 78 height 20
